Goal: Complete application form

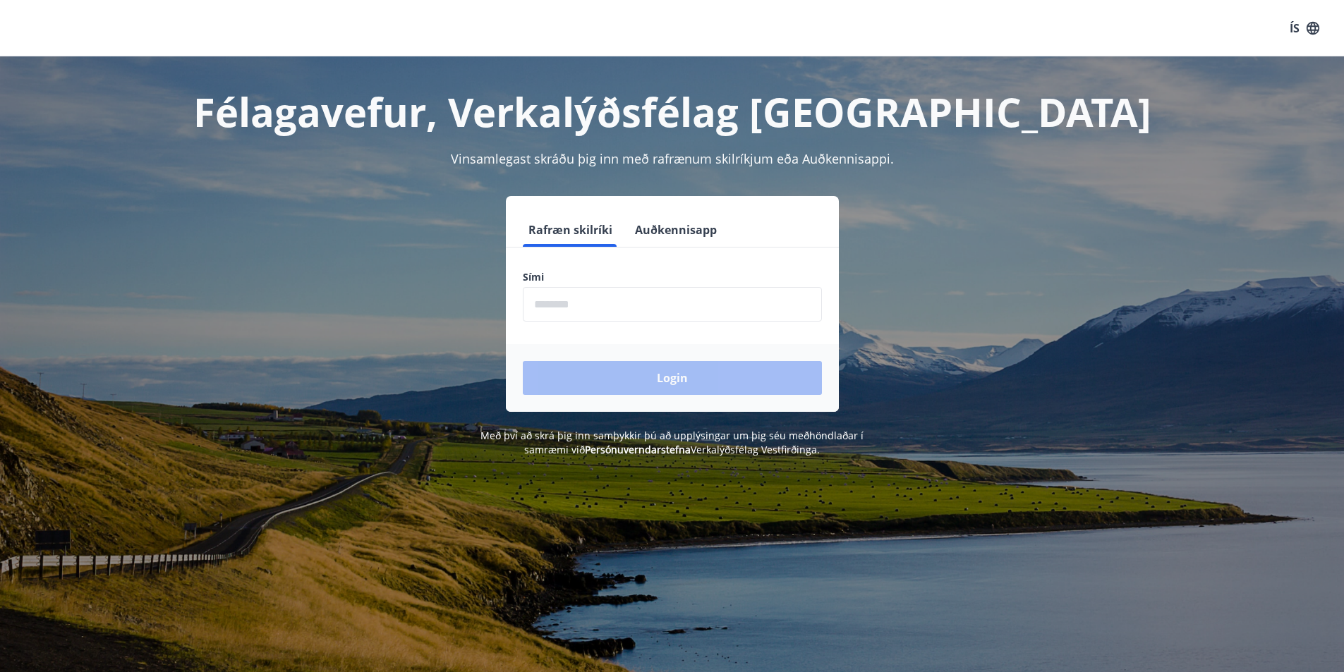
click at [584, 308] on input "phone" at bounding box center [672, 304] width 299 height 35
type input "********"
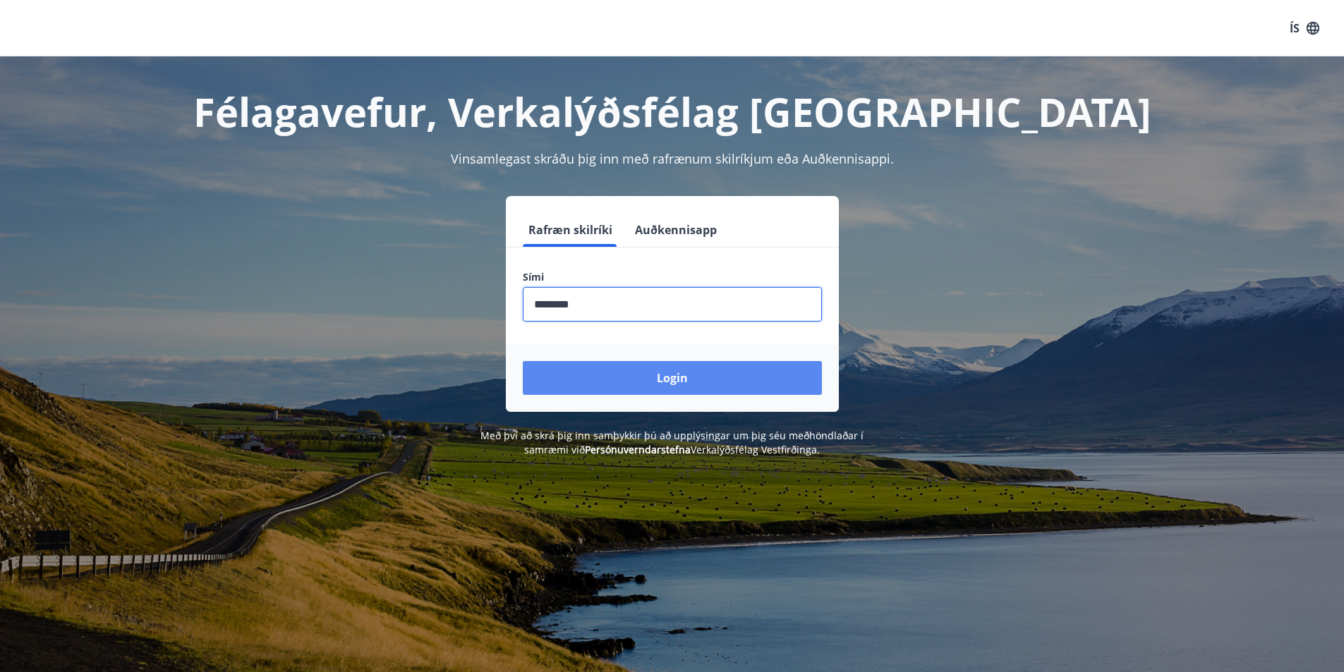
click at [697, 382] on button "Login" at bounding box center [672, 378] width 299 height 34
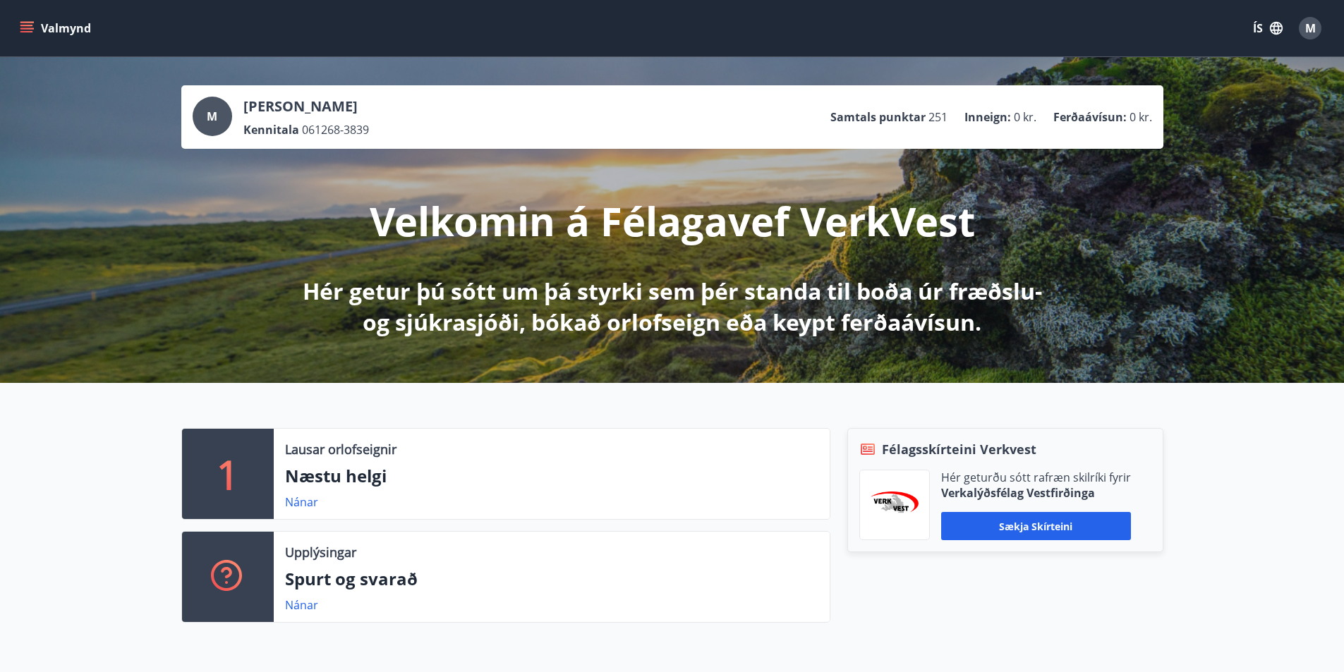
click at [690, 293] on p "Hér getur þú sótt um þá styrki sem þér standa til boða úr fræðslu- og sjúkrasjó…" at bounding box center [672, 307] width 745 height 62
click at [581, 221] on p "Velkomin á Félagavef VerkVest" at bounding box center [672, 221] width 605 height 54
click at [472, 136] on div "M Margrét Kristjánsdóttir Kennitala 061268-3839 Samtals punktar 251 Inneign : 0…" at bounding box center [672, 117] width 959 height 41
drag, startPoint x: 422, startPoint y: 121, endPoint x: 607, endPoint y: 111, distance: 185.8
click at [454, 116] on div "M Margrét Kristjánsdóttir Kennitala 061268-3839 Samtals punktar 251 Inneign : 0…" at bounding box center [672, 117] width 959 height 41
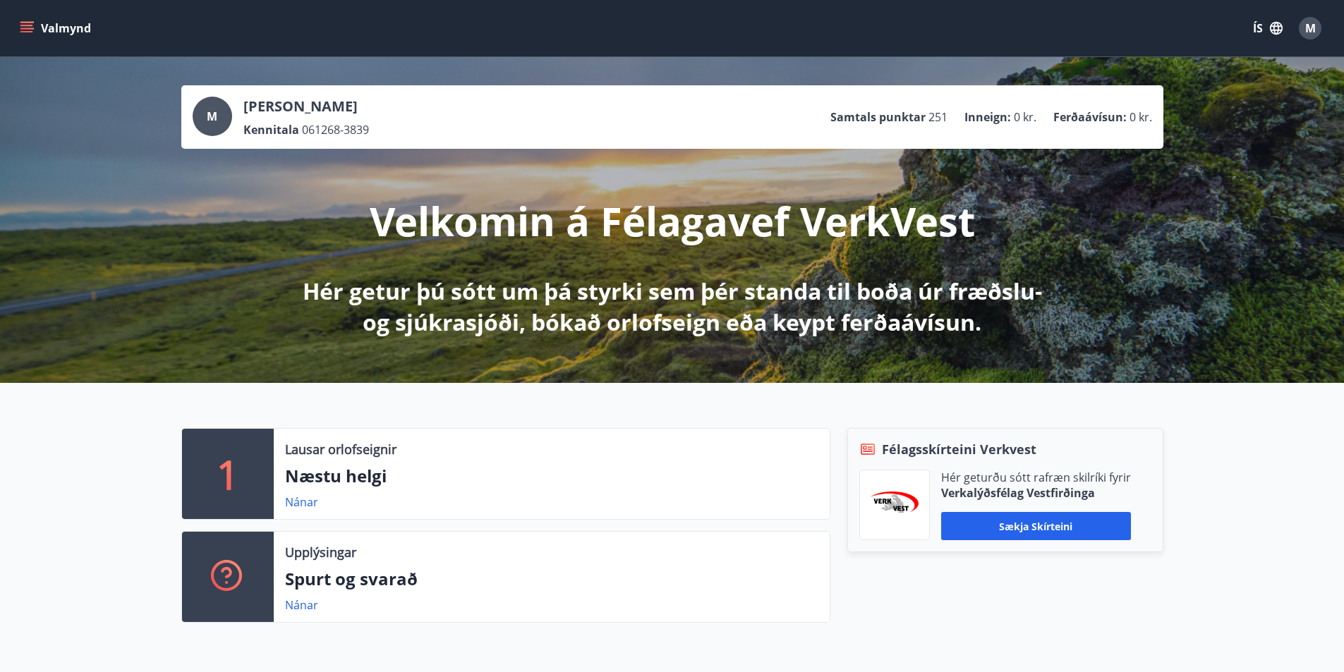
click at [849, 115] on p "Samtals punktar" at bounding box center [877, 117] width 95 height 16
click at [840, 320] on p "Hér getur þú sótt um þá styrki sem þér standa til boða úr fræðslu- og sjúkrasjó…" at bounding box center [672, 307] width 745 height 62
click at [579, 294] on p "Hér getur þú sótt um þá styrki sem þér standa til boða úr fræðslu- og sjúkrasjó…" at bounding box center [672, 307] width 745 height 62
click at [1184, 276] on div "M Margrét Kristjánsdóttir Kennitala 061268-3839 Samtals punktar 251 Inneign : 0…" at bounding box center [672, 220] width 1344 height 326
click at [357, 111] on p "Margrét Kristjánsdóttir" at bounding box center [306, 107] width 126 height 20
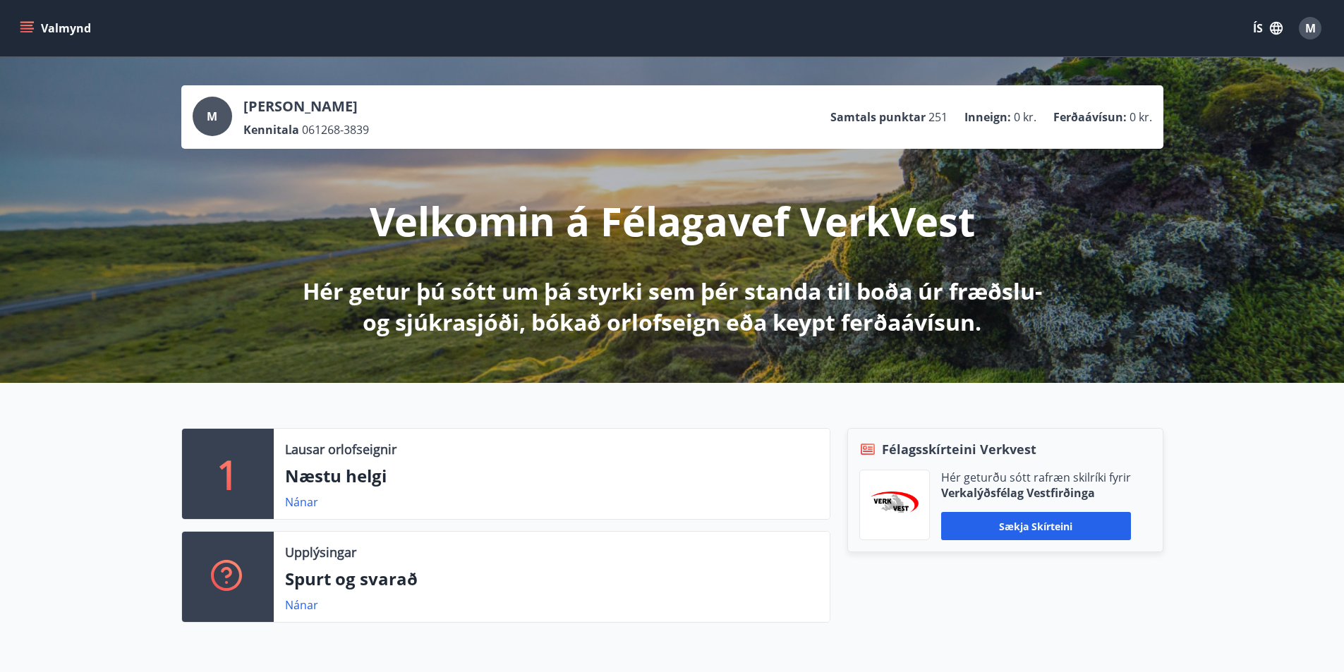
click at [223, 113] on div "M" at bounding box center [212, 116] width 39 height 39
click at [220, 118] on div "M" at bounding box center [212, 116] width 39 height 39
click at [34, 23] on button "Valmynd" at bounding box center [57, 28] width 80 height 25
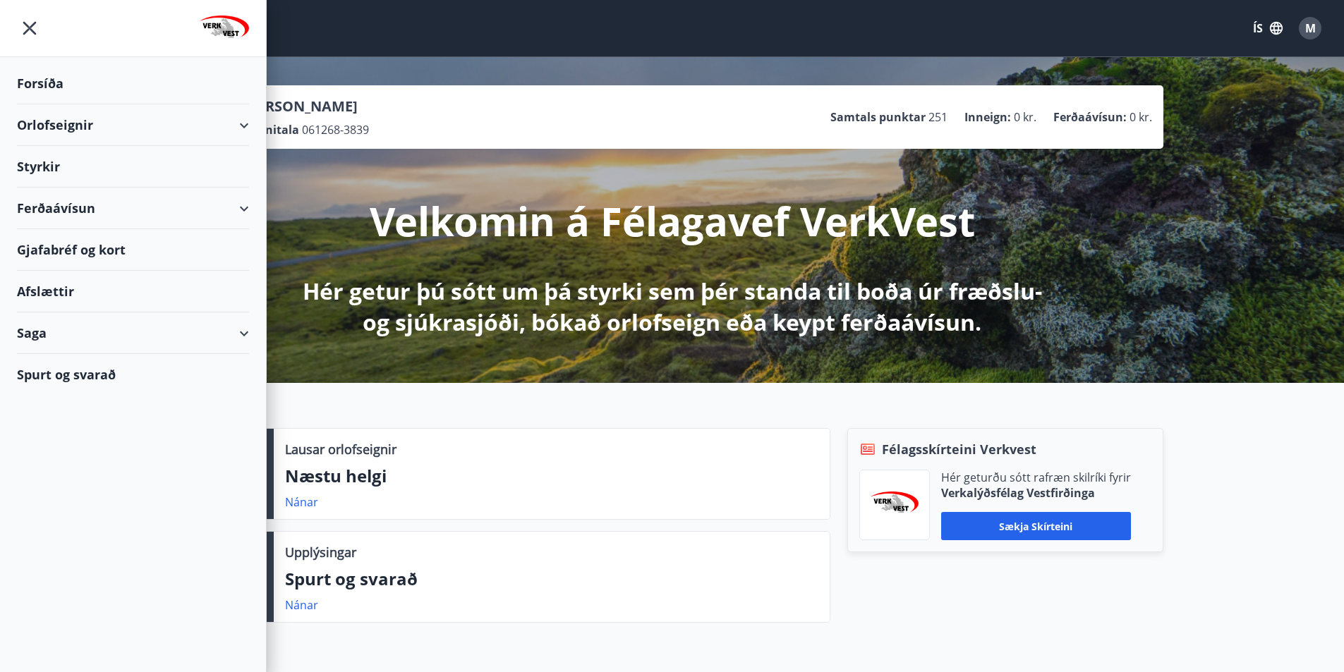
click at [159, 165] on div "Styrkir" at bounding box center [133, 167] width 232 height 42
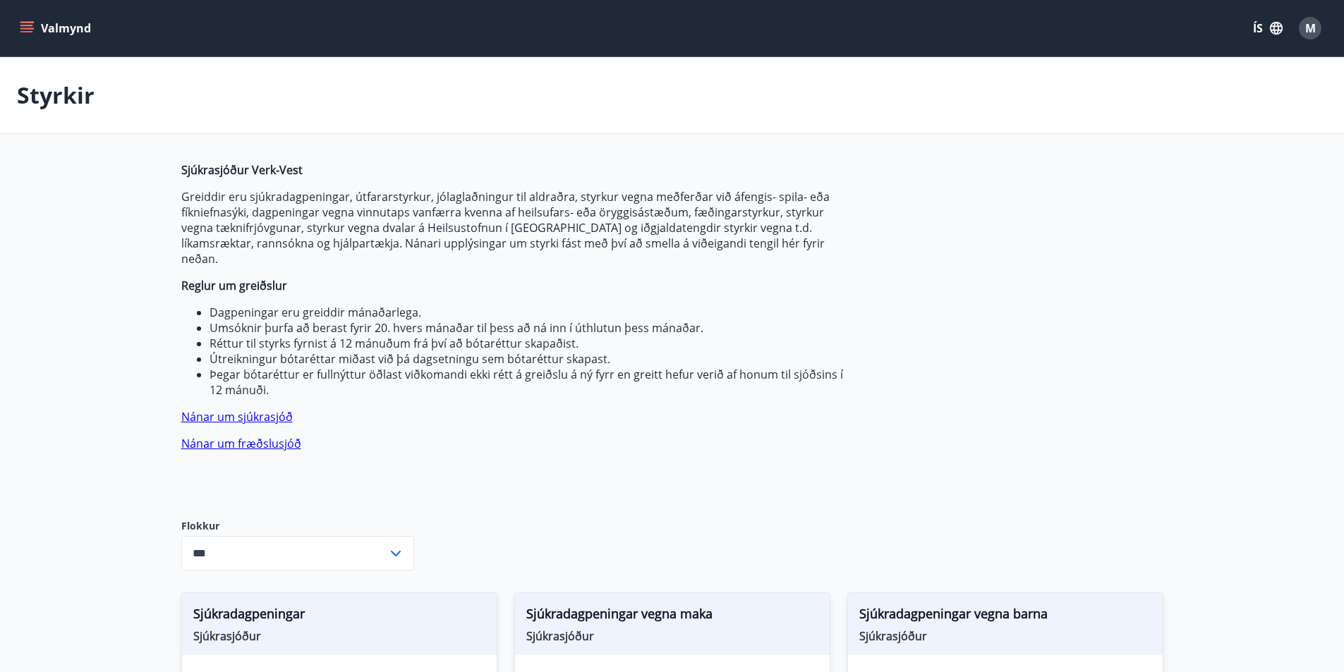
type input "***"
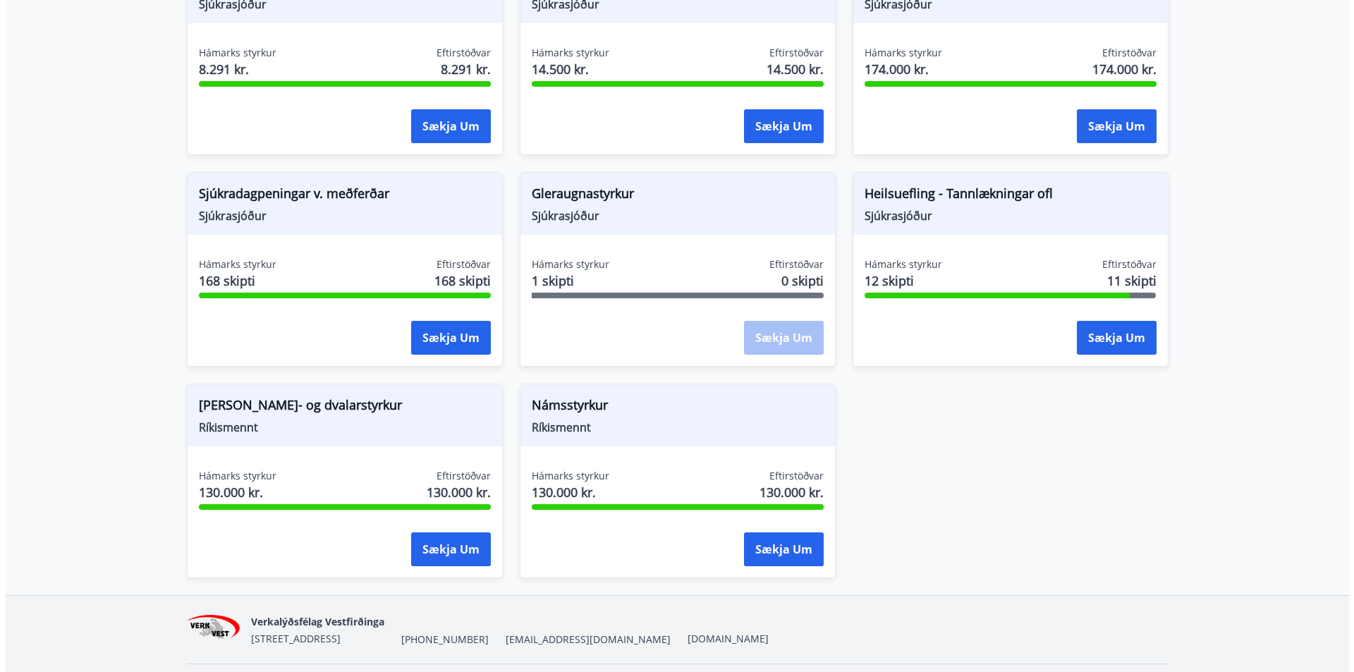
scroll to position [1058, 0]
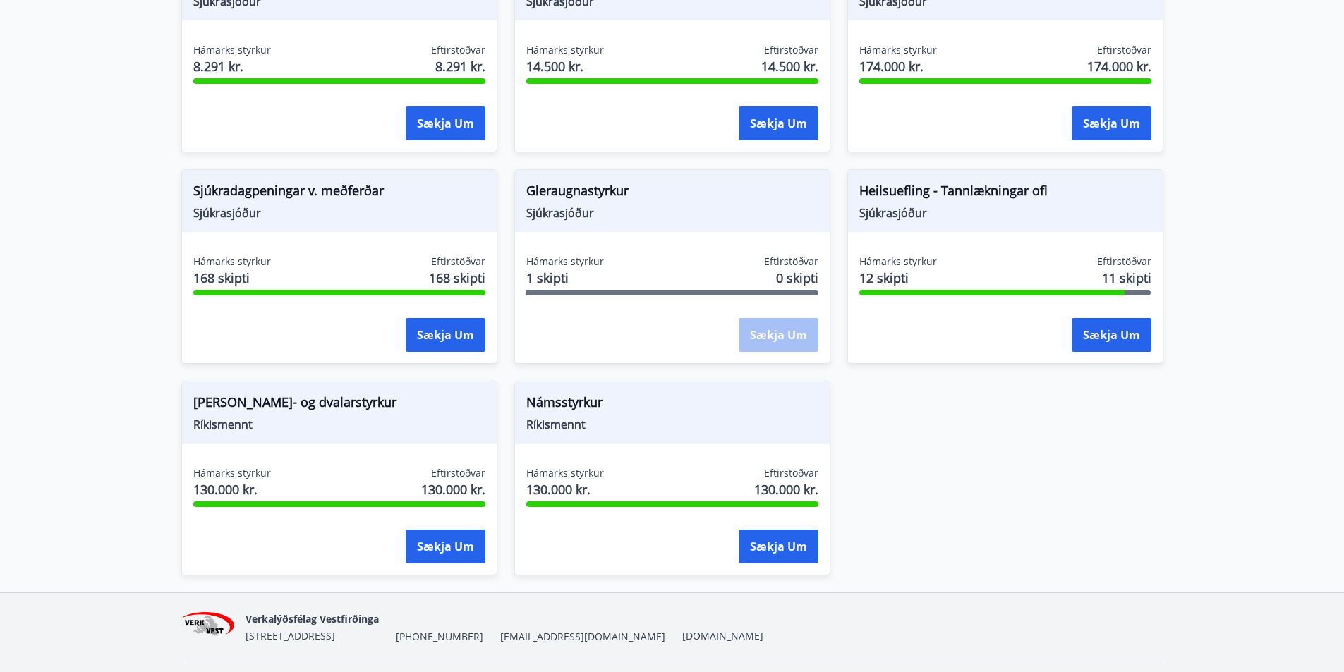
click at [923, 205] on span "Sjúkrasjóður" at bounding box center [1005, 213] width 292 height 16
click at [1127, 324] on button "Sækja um" at bounding box center [1111, 335] width 80 height 34
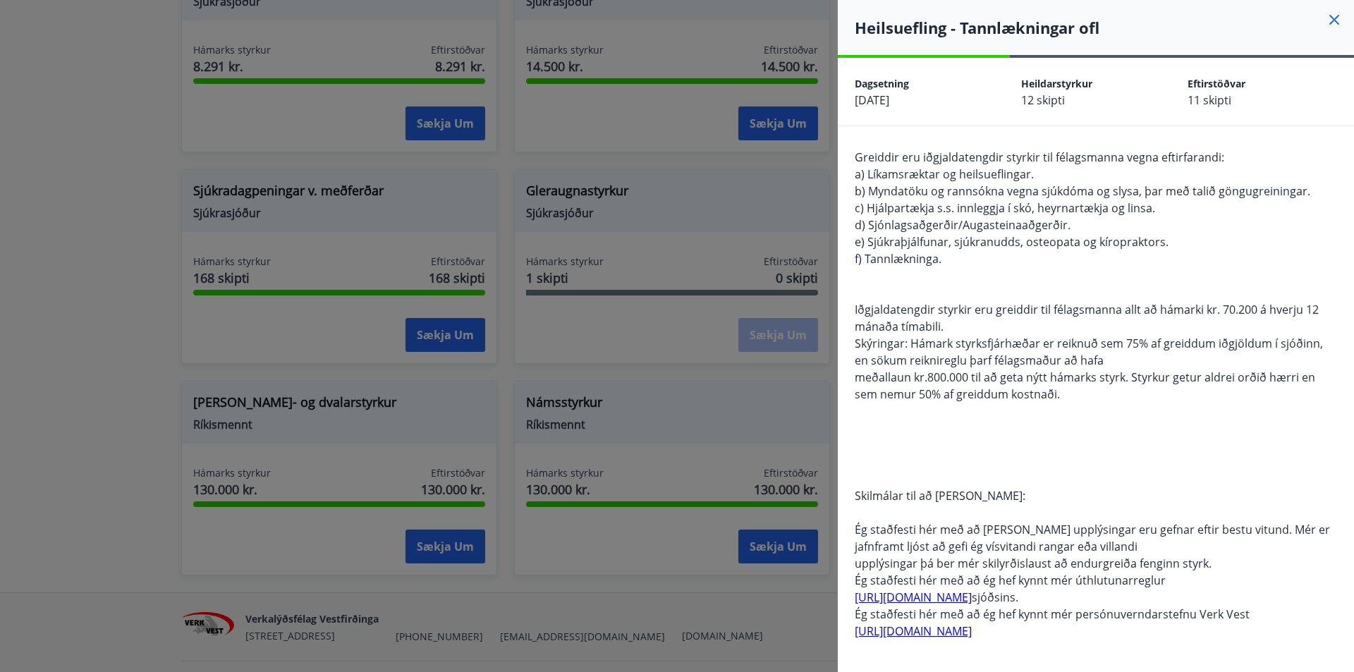
click at [721, 381] on div at bounding box center [677, 336] width 1354 height 672
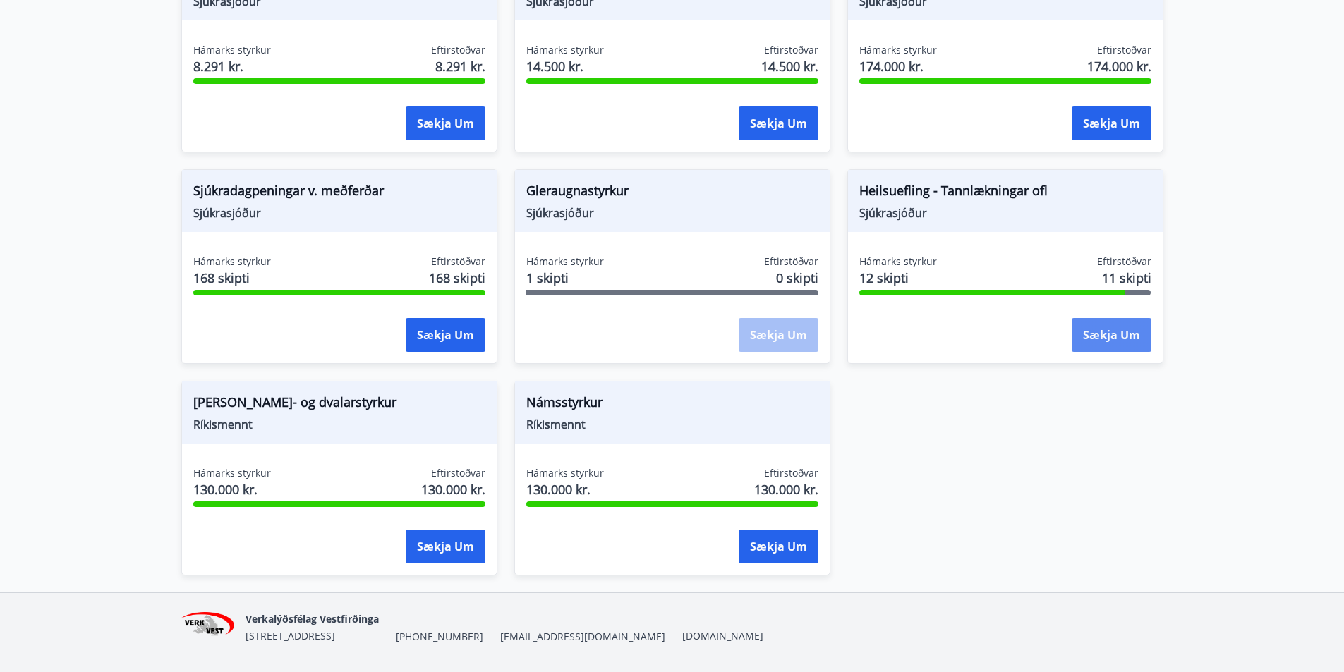
click at [1109, 323] on button "Sækja um" at bounding box center [1111, 335] width 80 height 34
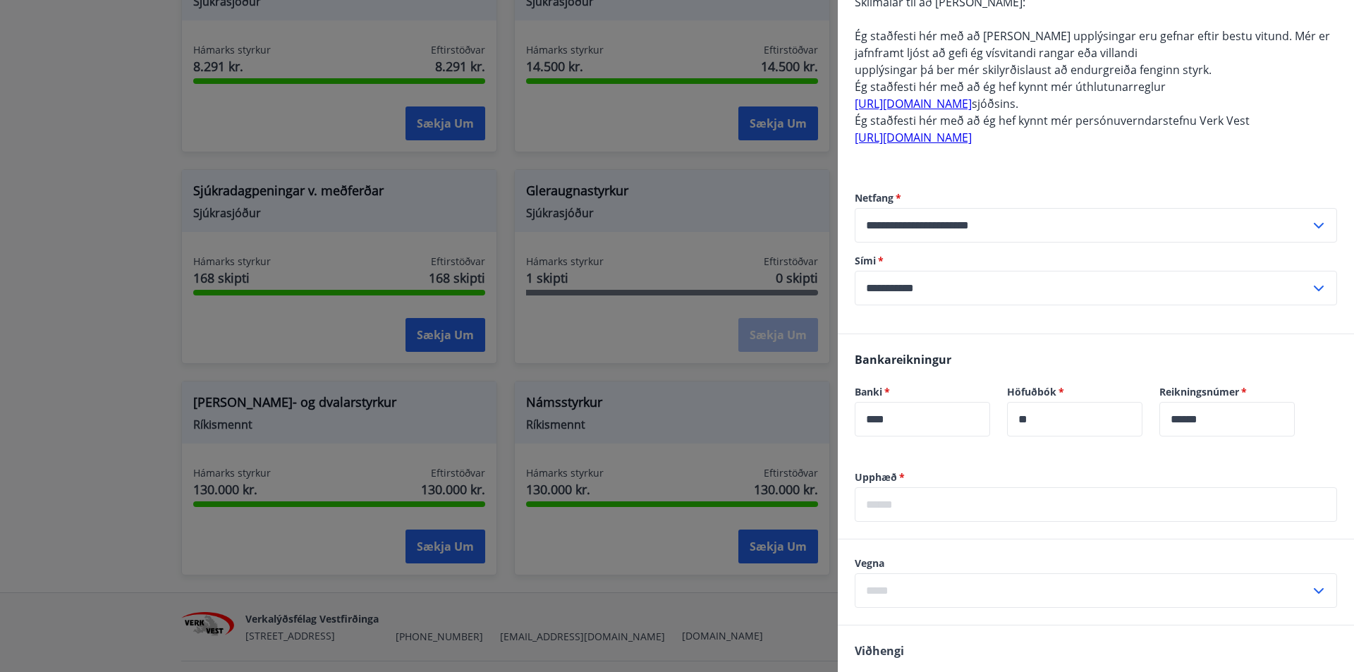
scroll to position [564, 0]
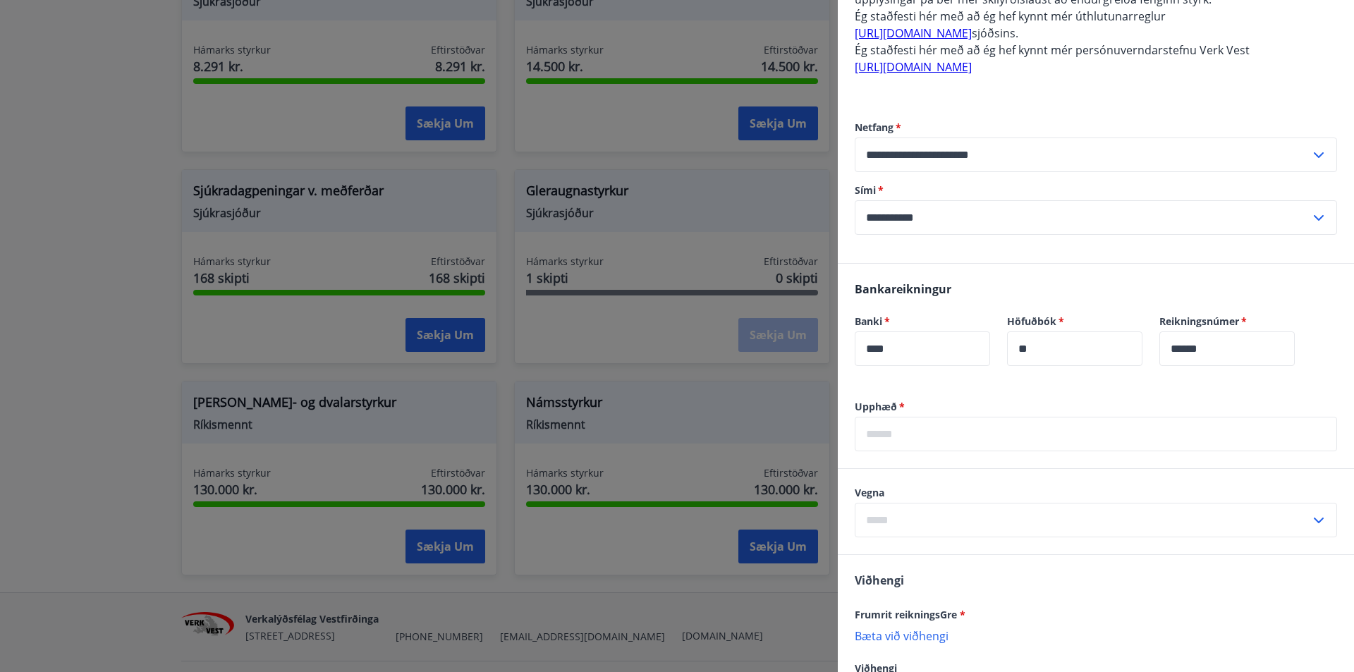
click at [893, 431] on input "text" at bounding box center [1096, 434] width 482 height 35
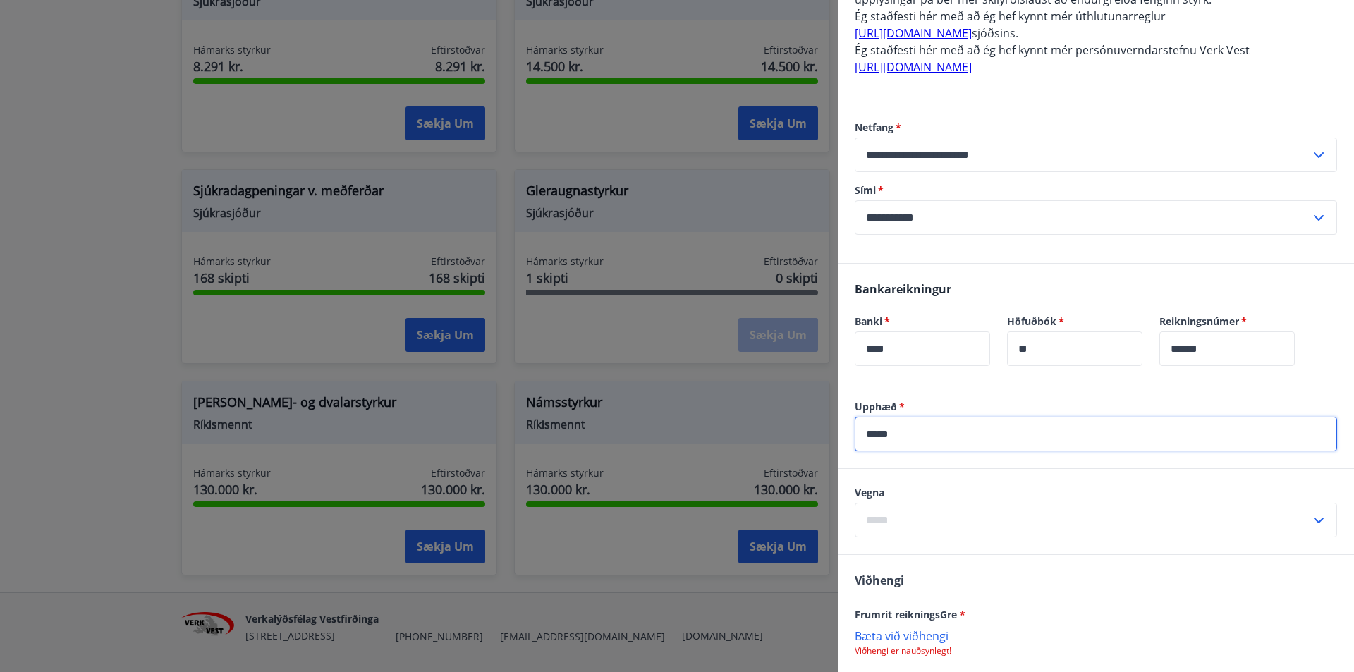
type input "*****"
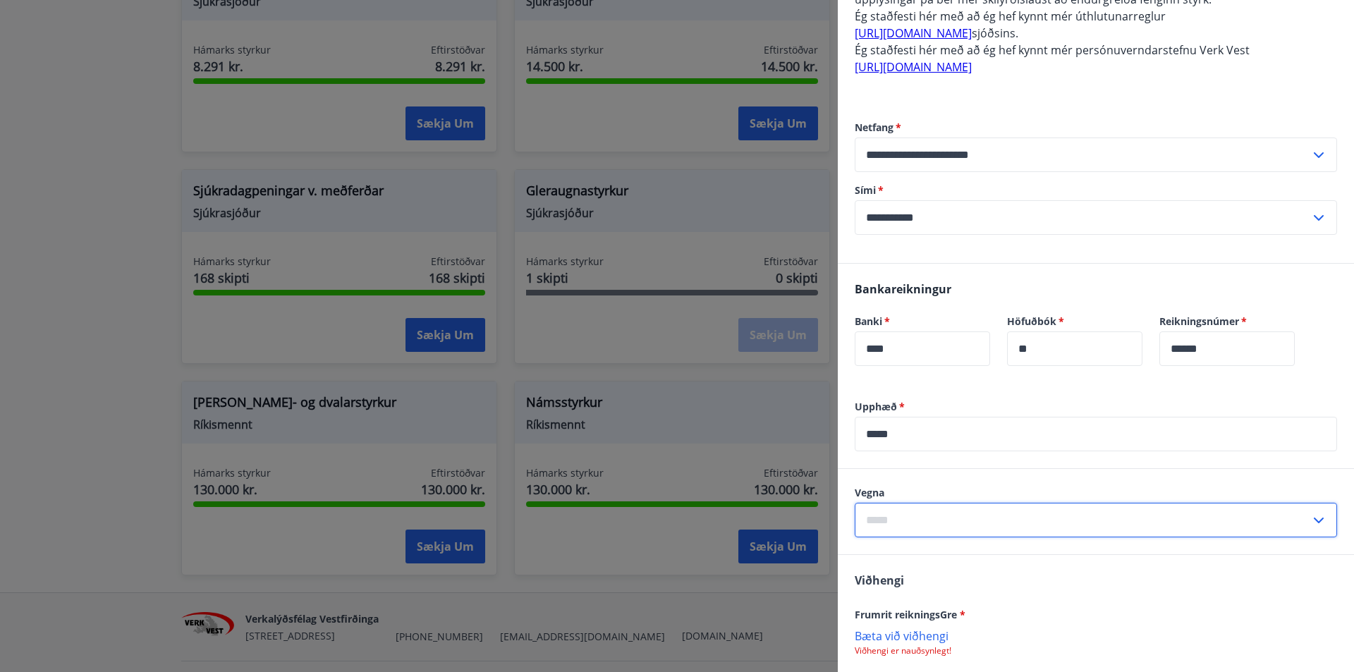
click at [1311, 514] on icon at bounding box center [1319, 520] width 17 height 17
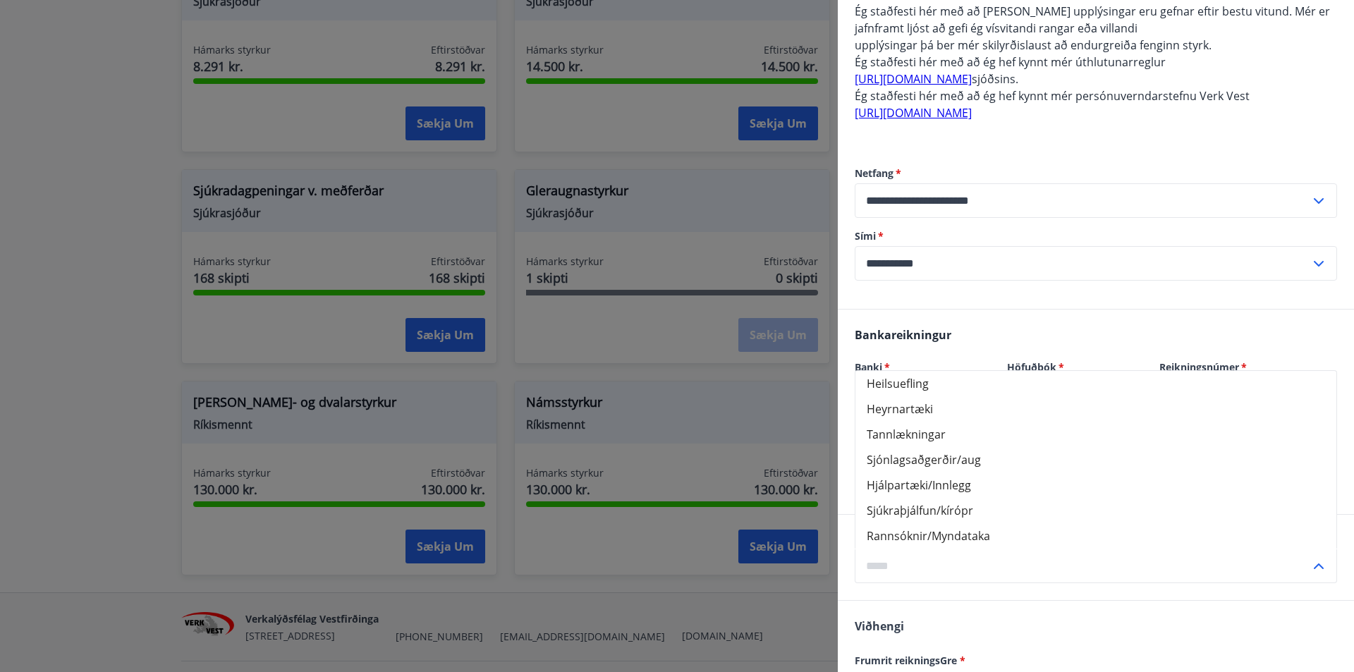
scroll to position [494, 0]
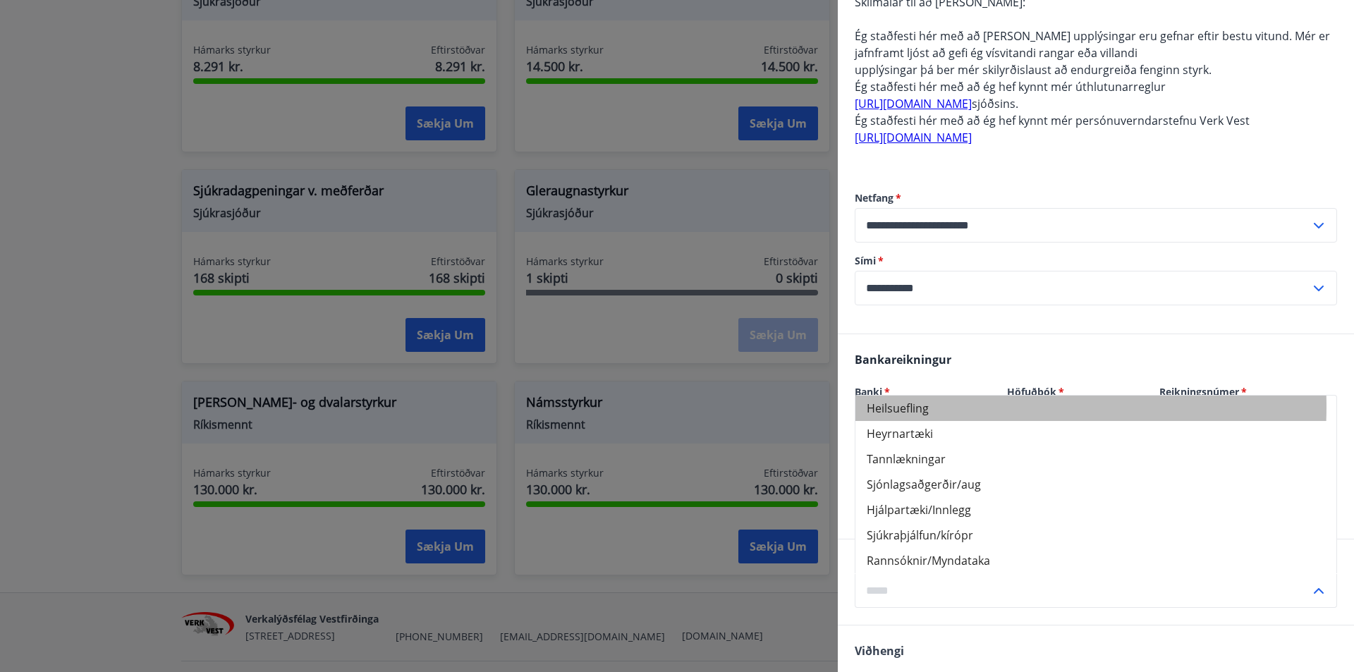
click at [926, 407] on li "Heilsuefling" at bounding box center [1096, 408] width 481 height 25
type input "**********"
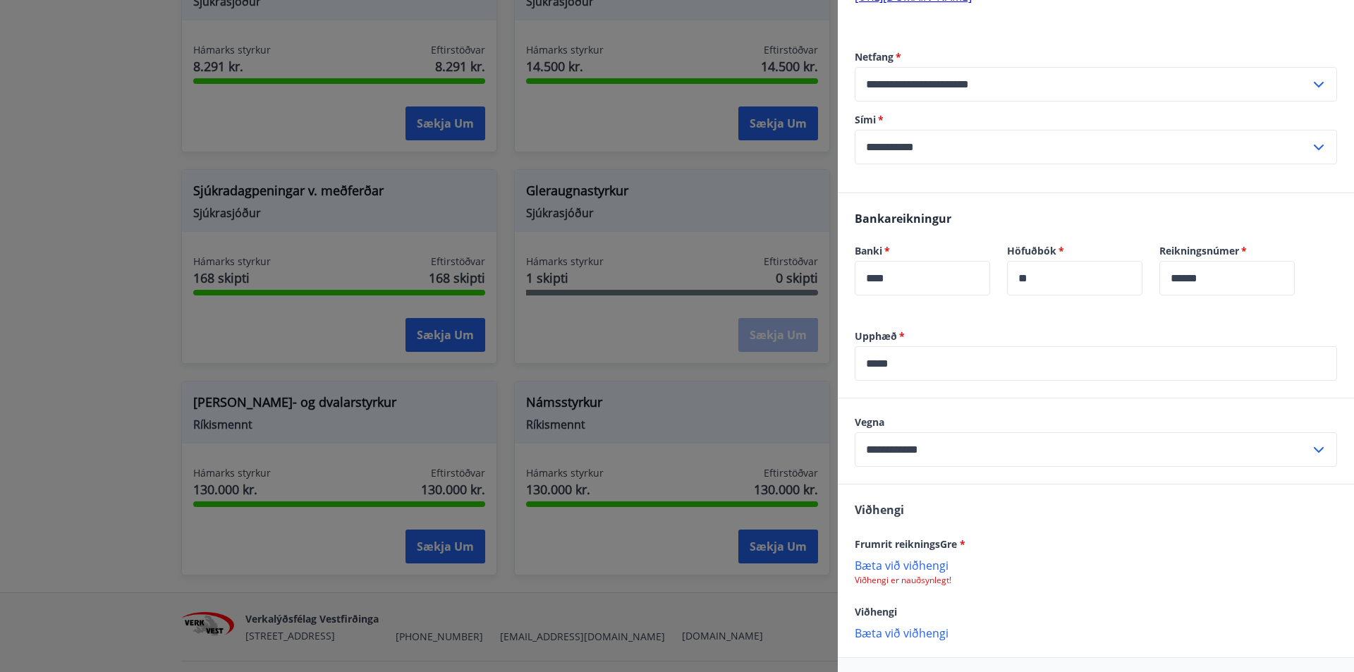
scroll to position [690, 0]
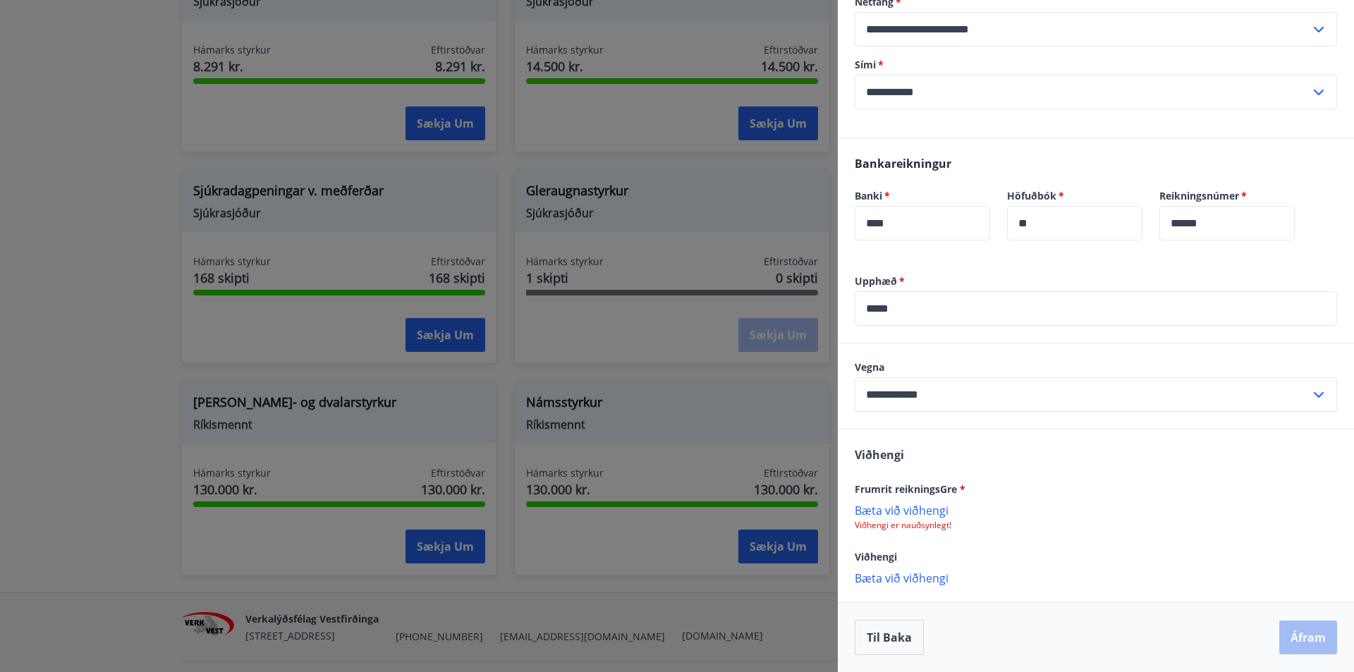
click at [917, 513] on p "Bæta við viðhengi" at bounding box center [1096, 510] width 482 height 14
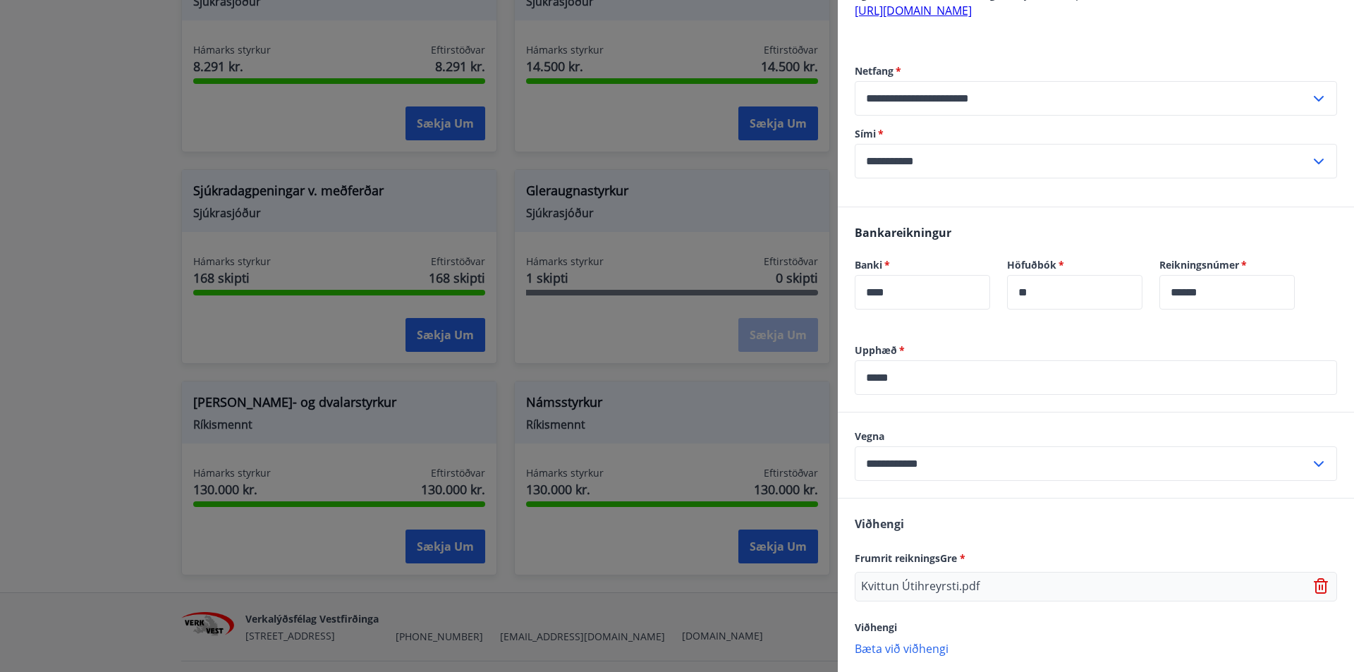
scroll to position [691, 0]
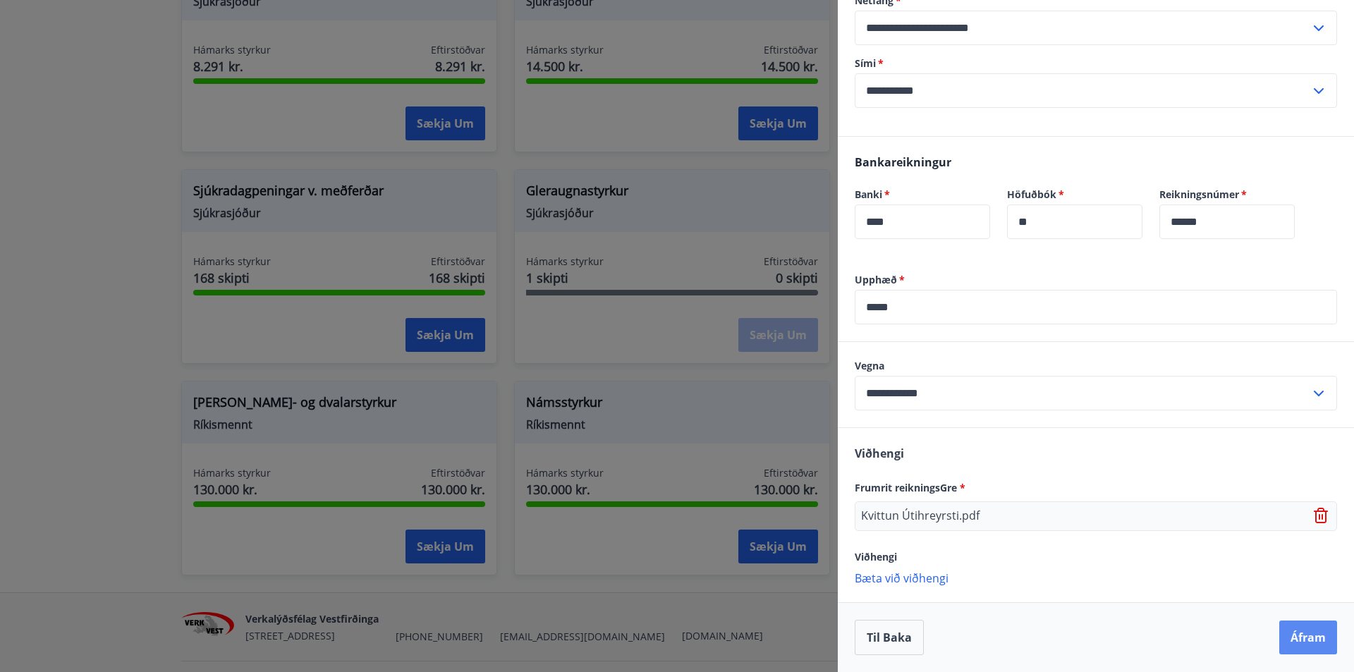
click at [1299, 641] on button "Áfram" at bounding box center [1308, 638] width 58 height 34
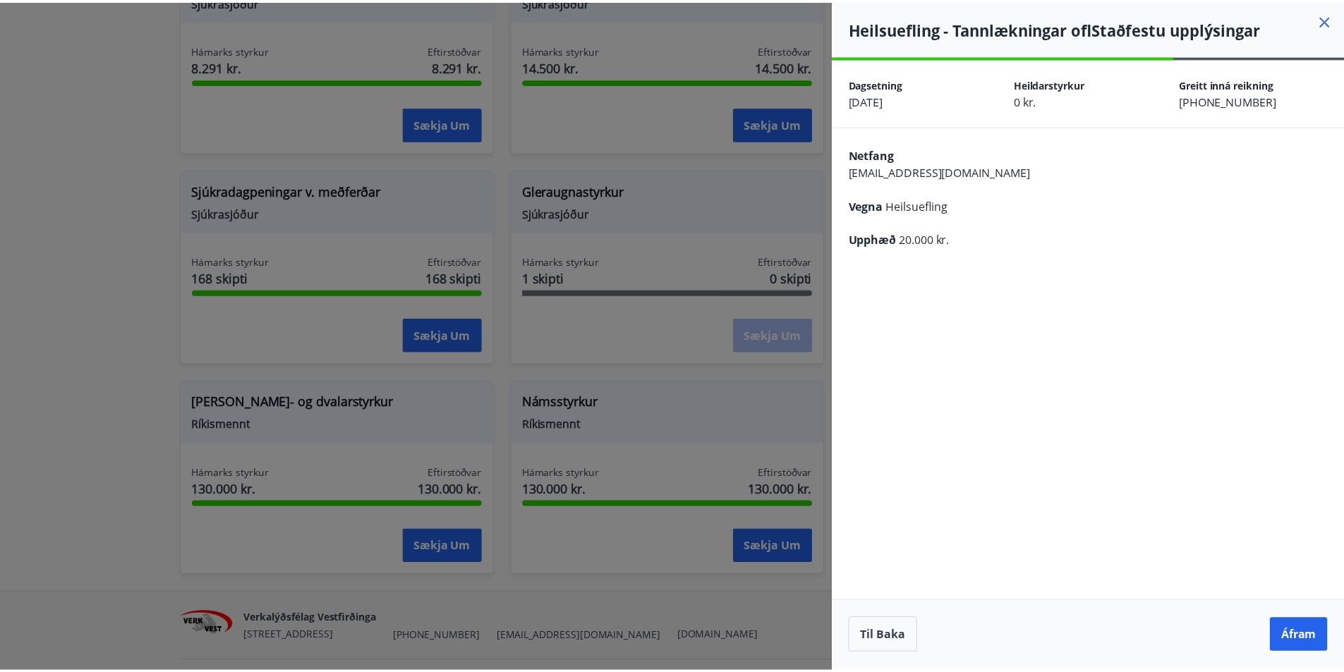
scroll to position [0, 0]
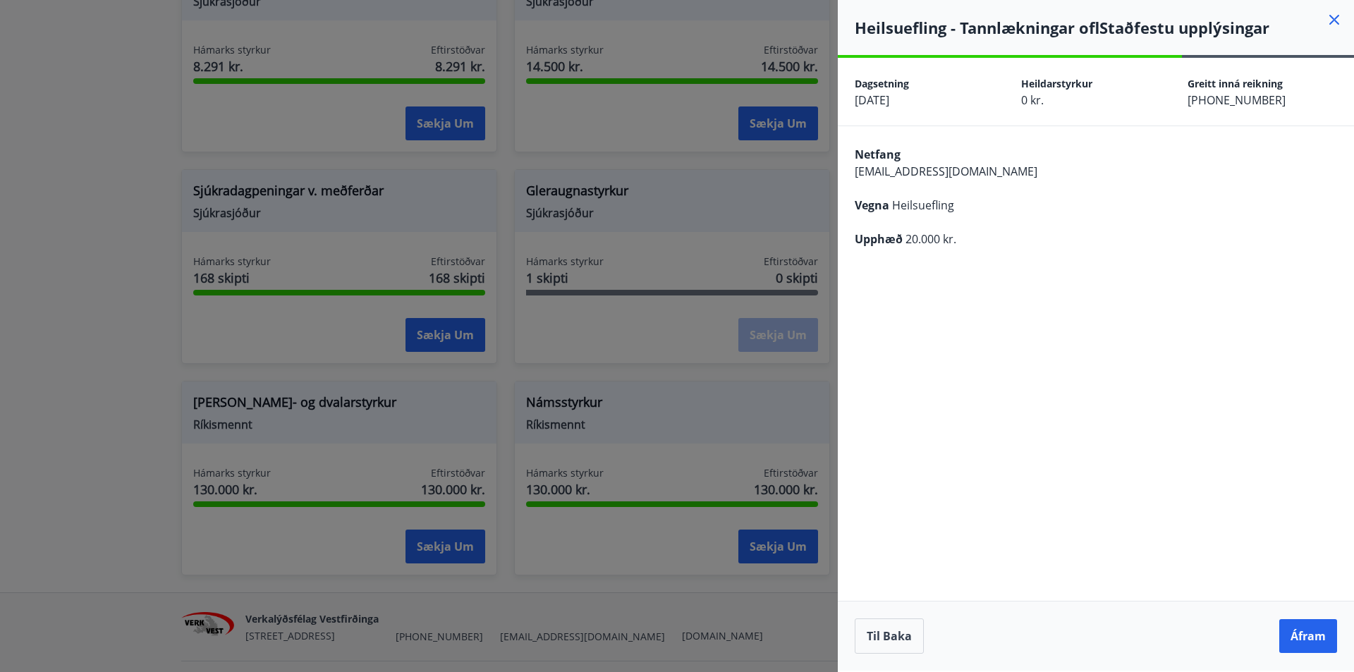
click at [1334, 20] on icon at bounding box center [1335, 20] width 10 height 10
